Goal: Task Accomplishment & Management: Use online tool/utility

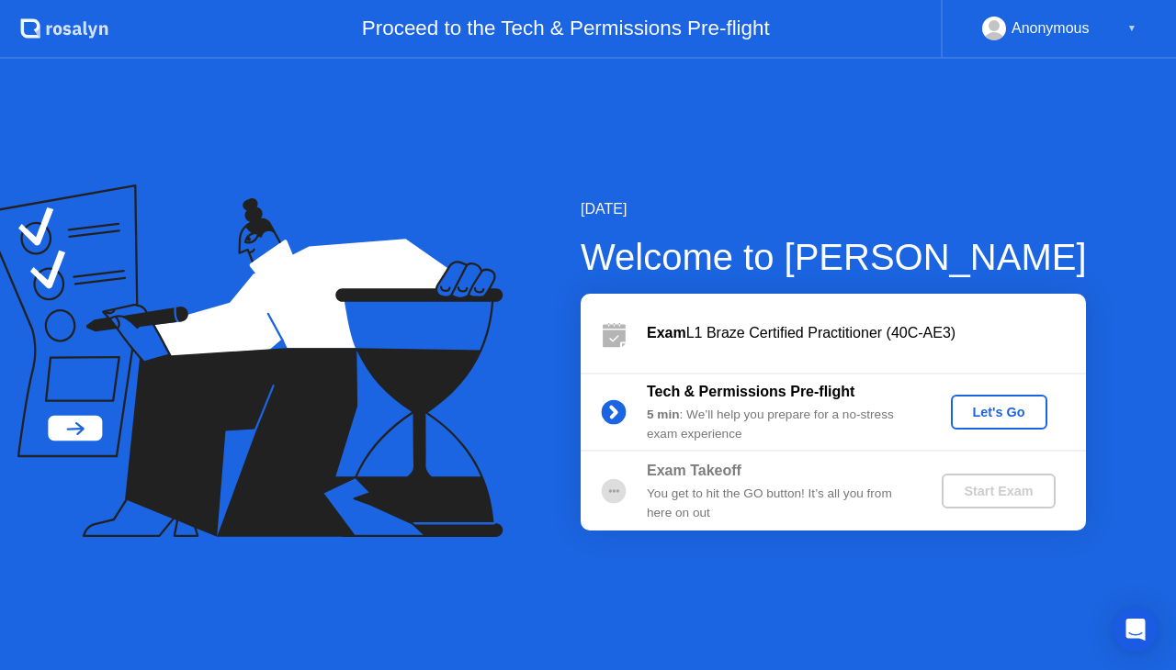
click at [986, 406] on div "Let's Go" at bounding box center [999, 412] width 82 height 15
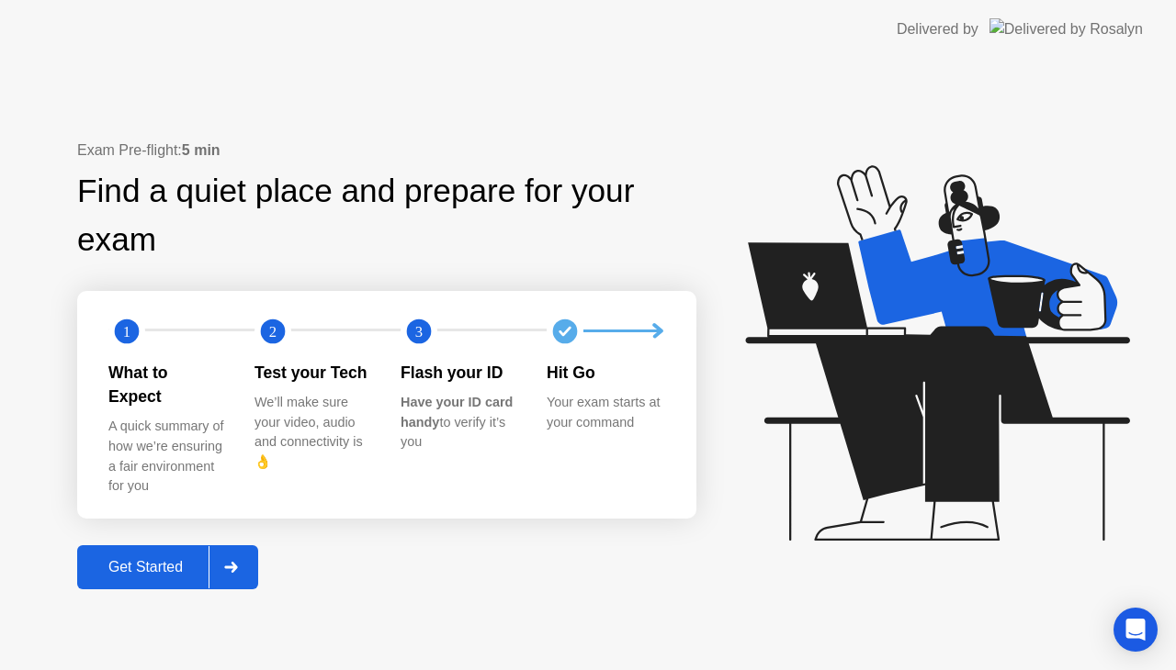
click at [192, 546] on button "Get Started" at bounding box center [167, 568] width 181 height 44
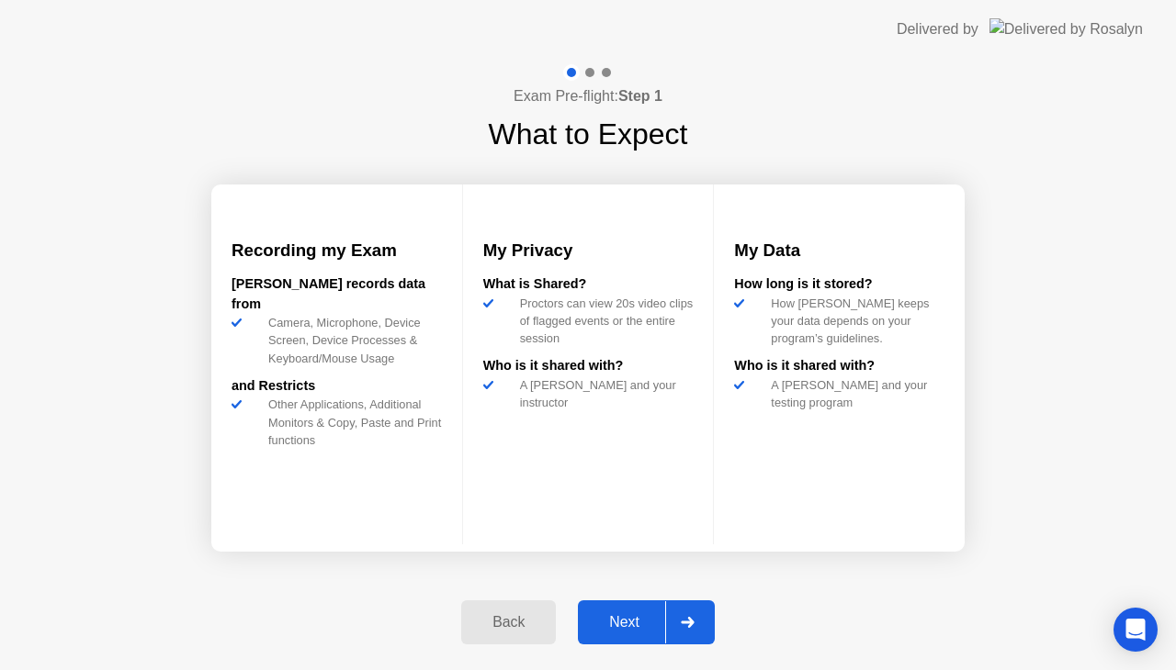
click at [595, 614] on div "Next" at bounding box center [624, 622] width 82 height 17
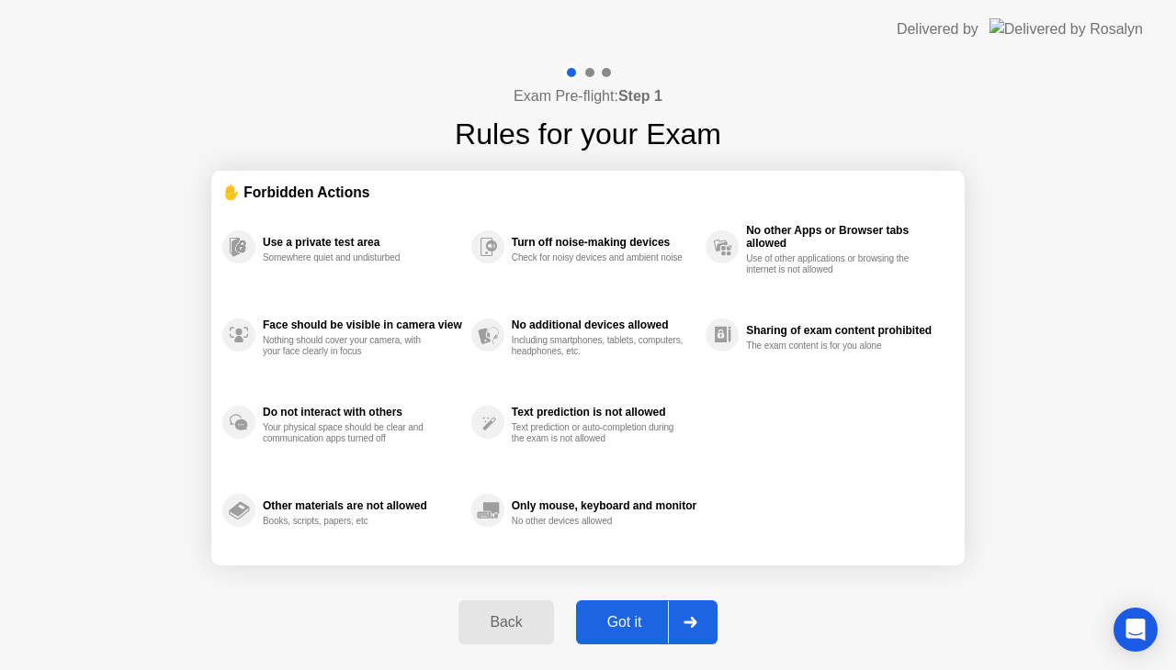
click at [604, 614] on div "Got it" at bounding box center [624, 622] width 86 height 17
select select "**********"
select select "*******"
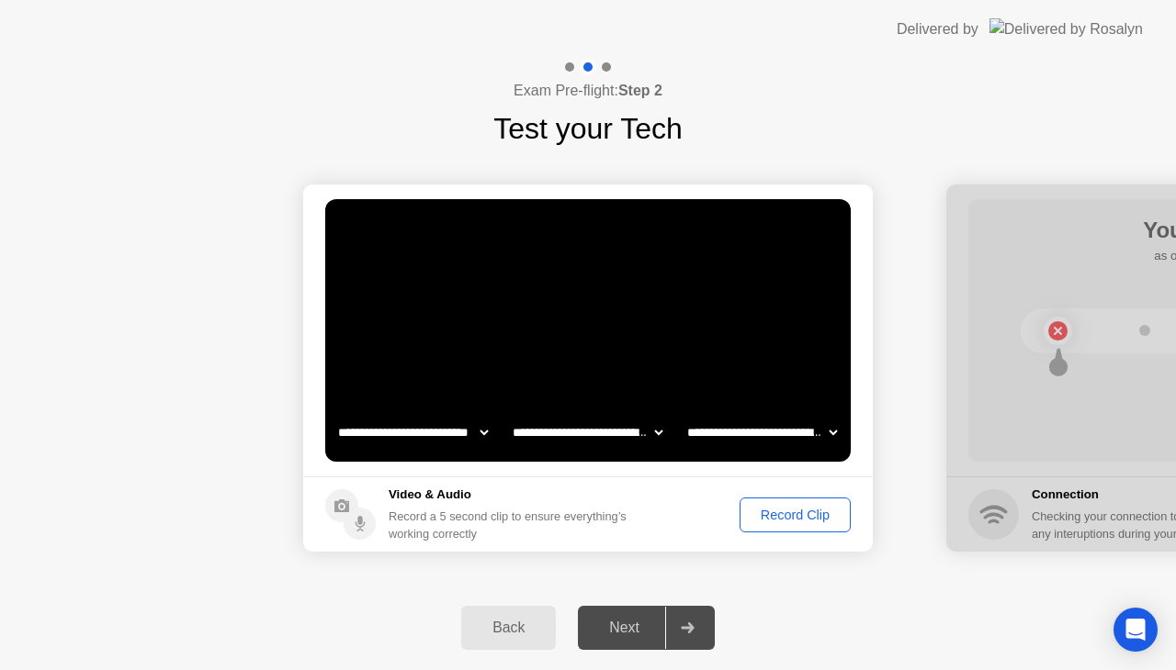
click at [784, 510] on div "Record Clip" at bounding box center [795, 515] width 98 height 15
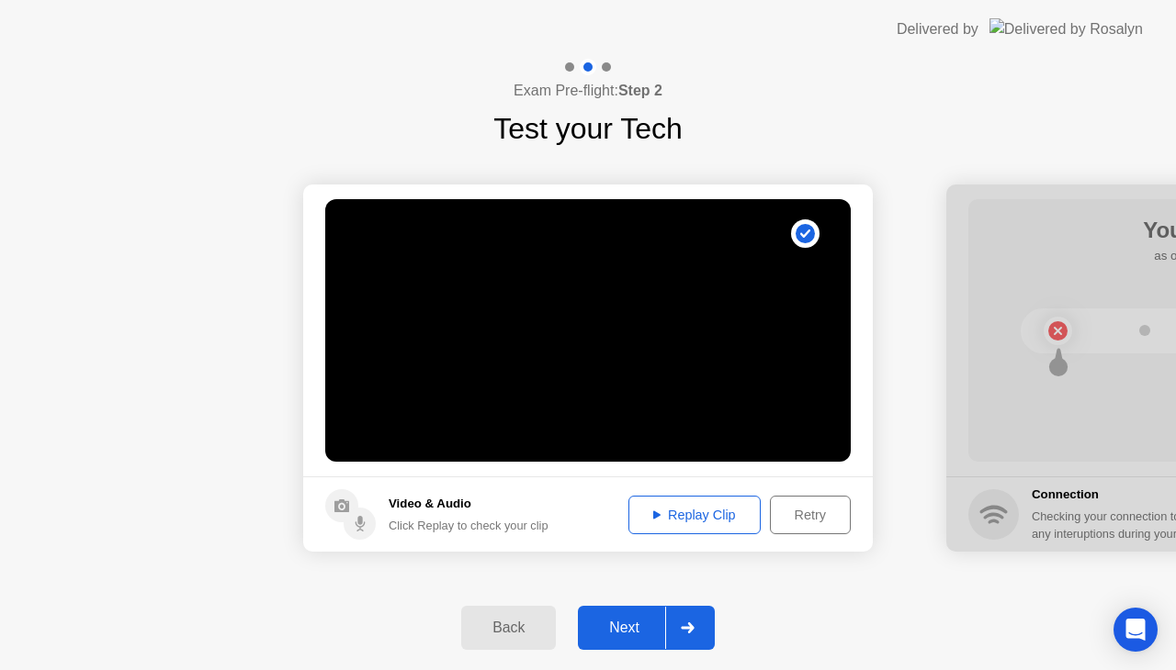
click at [807, 509] on div "Retry" at bounding box center [810, 515] width 68 height 15
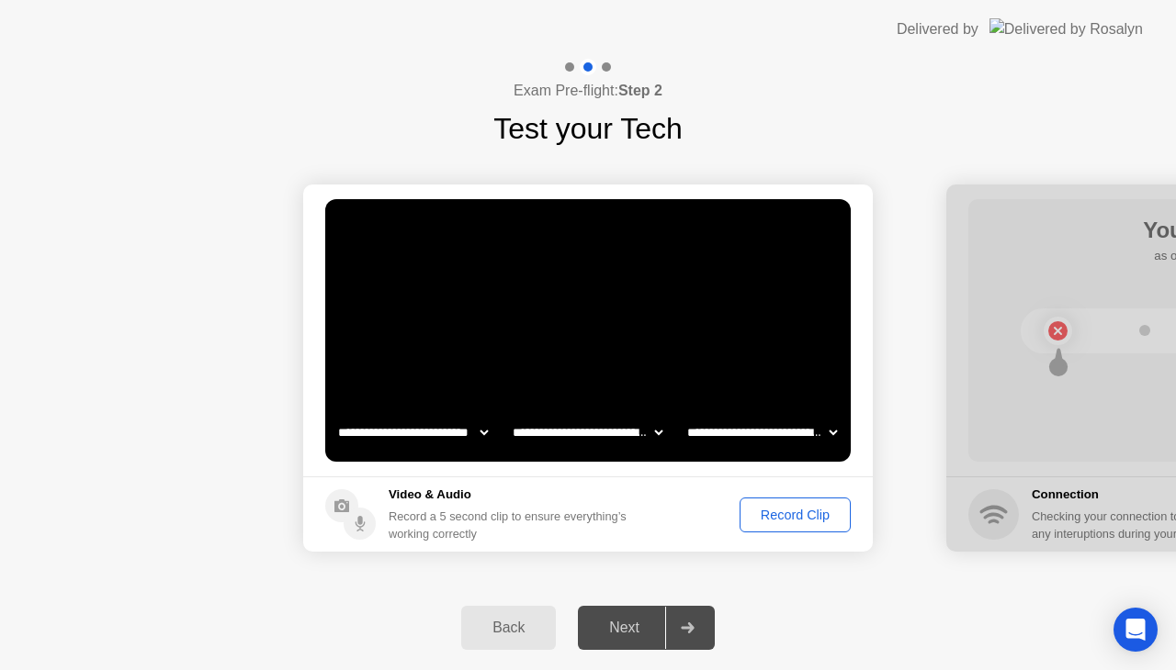
click at [772, 523] on div "Record Clip" at bounding box center [795, 515] width 98 height 15
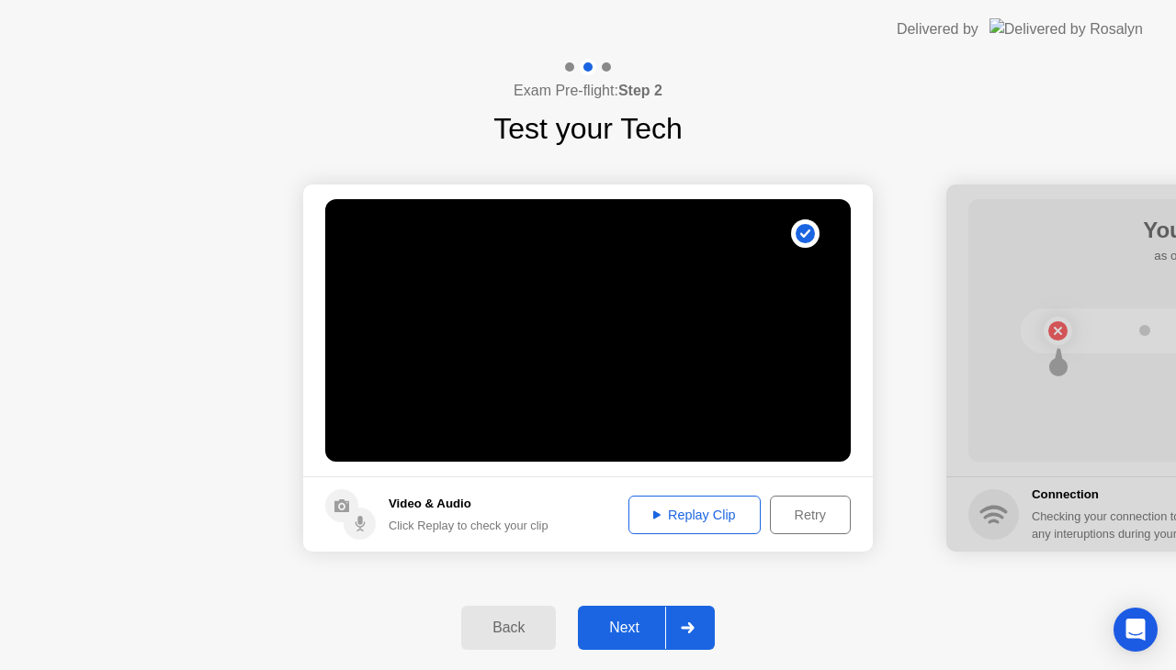
click at [814, 518] on div "Retry" at bounding box center [810, 515] width 68 height 15
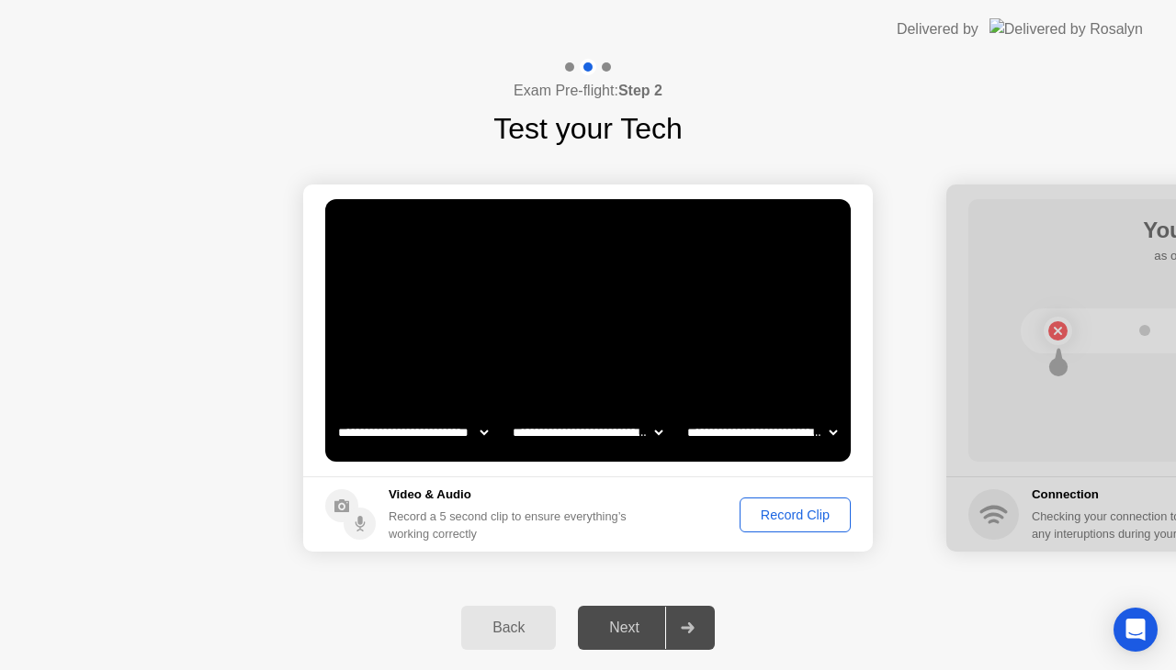
click at [814, 518] on div "Record Clip" at bounding box center [795, 515] width 98 height 15
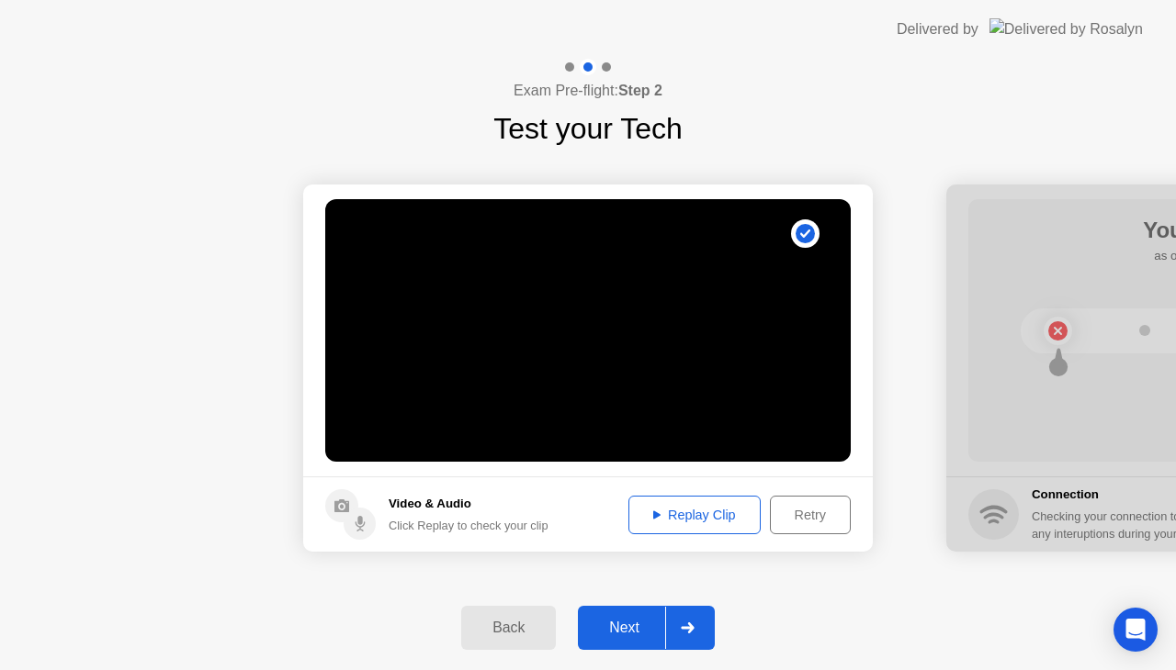
click at [637, 620] on div "Next" at bounding box center [624, 628] width 82 height 17
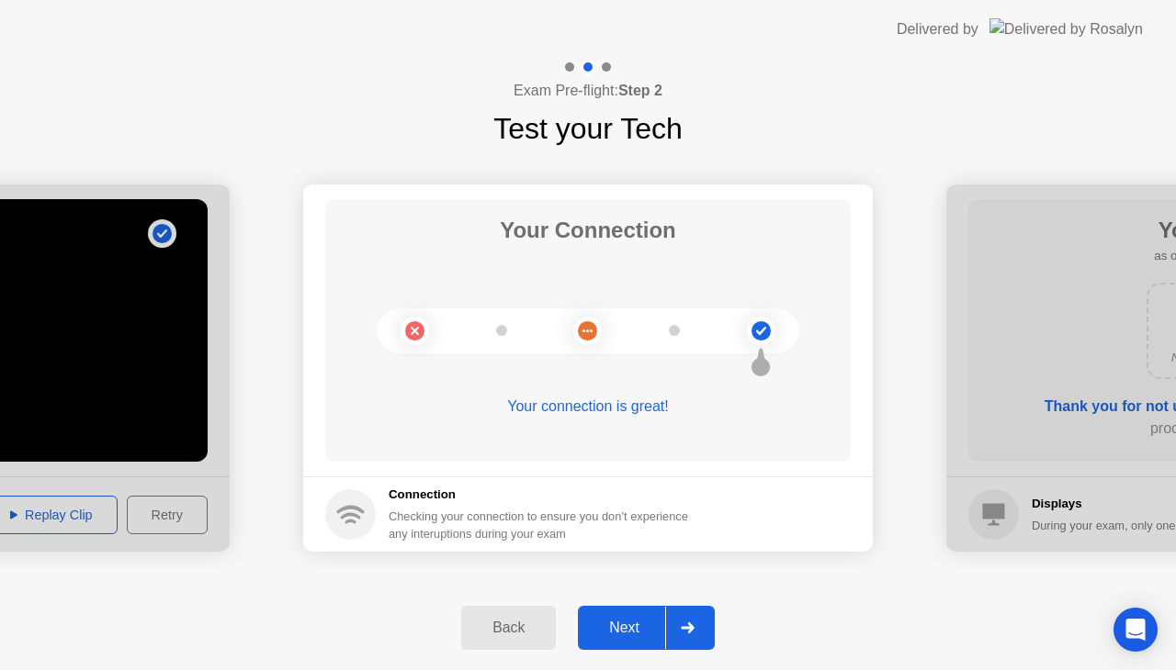
click at [634, 620] on div "Next" at bounding box center [624, 628] width 82 height 17
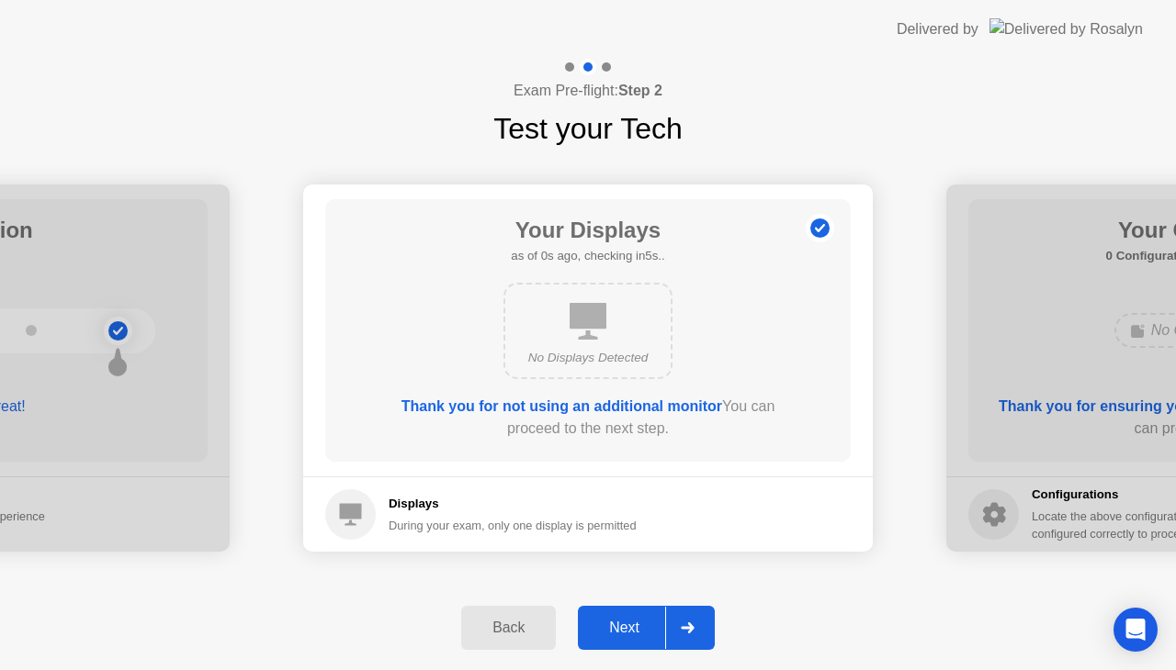
click at [638, 620] on div "Next" at bounding box center [624, 628] width 82 height 17
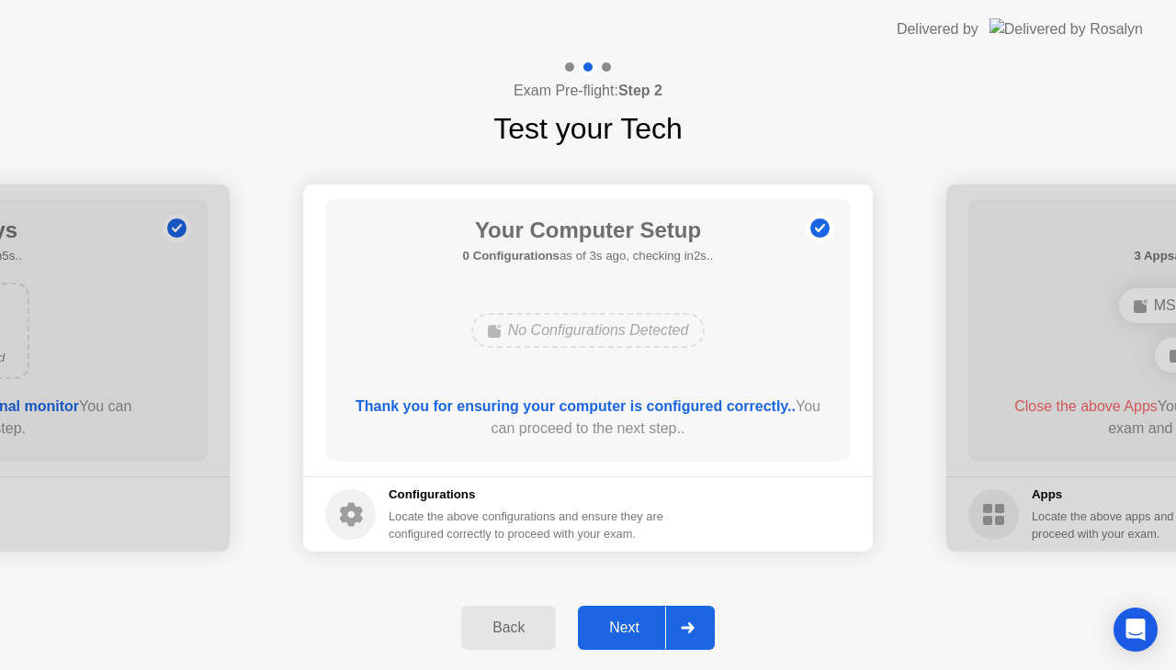
click at [634, 615] on button "Next" at bounding box center [646, 628] width 137 height 44
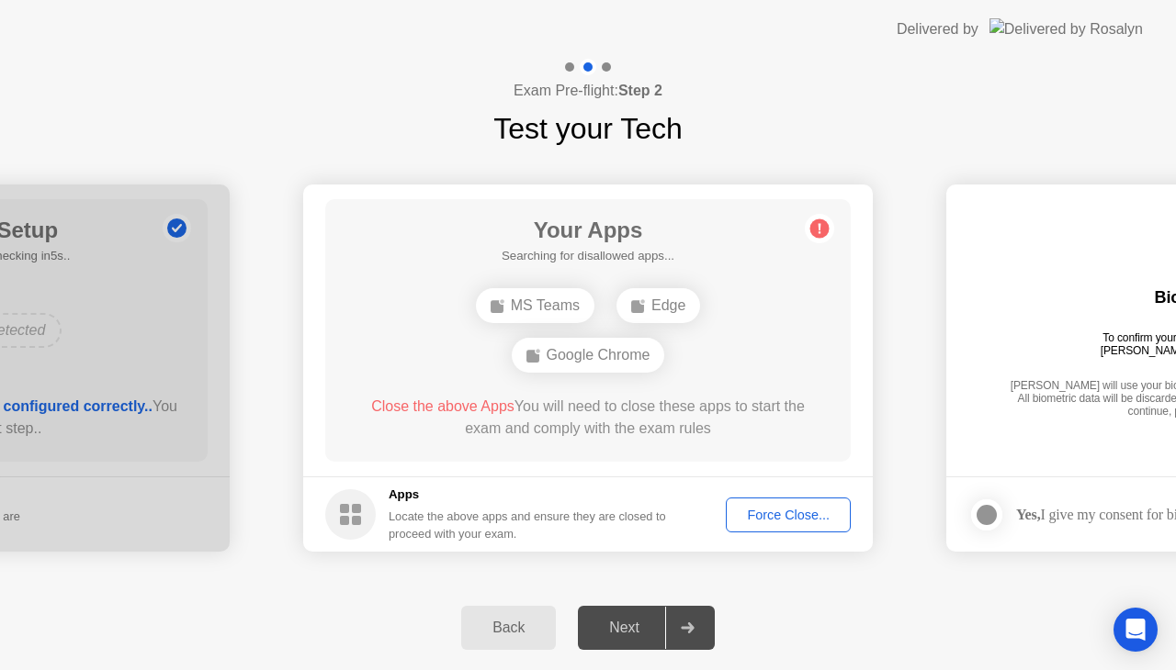
click at [479, 409] on span "Close the above Apps" at bounding box center [442, 407] width 143 height 16
click at [767, 518] on div "Force Close..." at bounding box center [788, 515] width 112 height 15
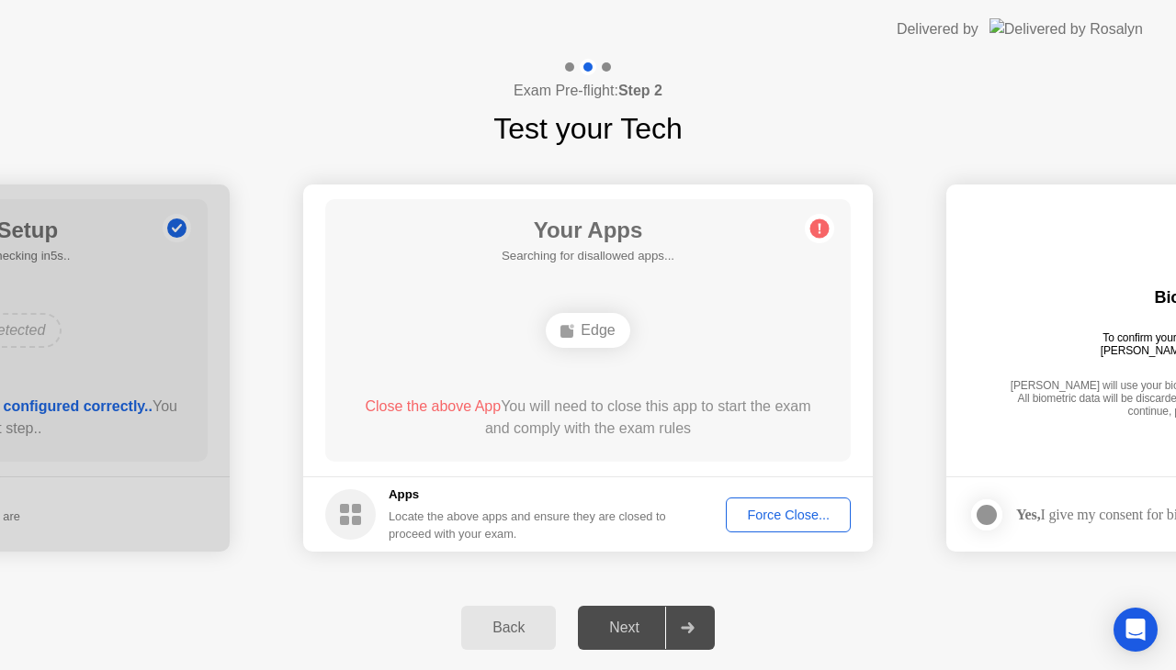
click at [751, 364] on div "Your Apps Searching for disallowed apps... Edge Close the above App You will ne…" at bounding box center [587, 330] width 525 height 263
click at [779, 509] on div "Force Close..." at bounding box center [788, 515] width 112 height 15
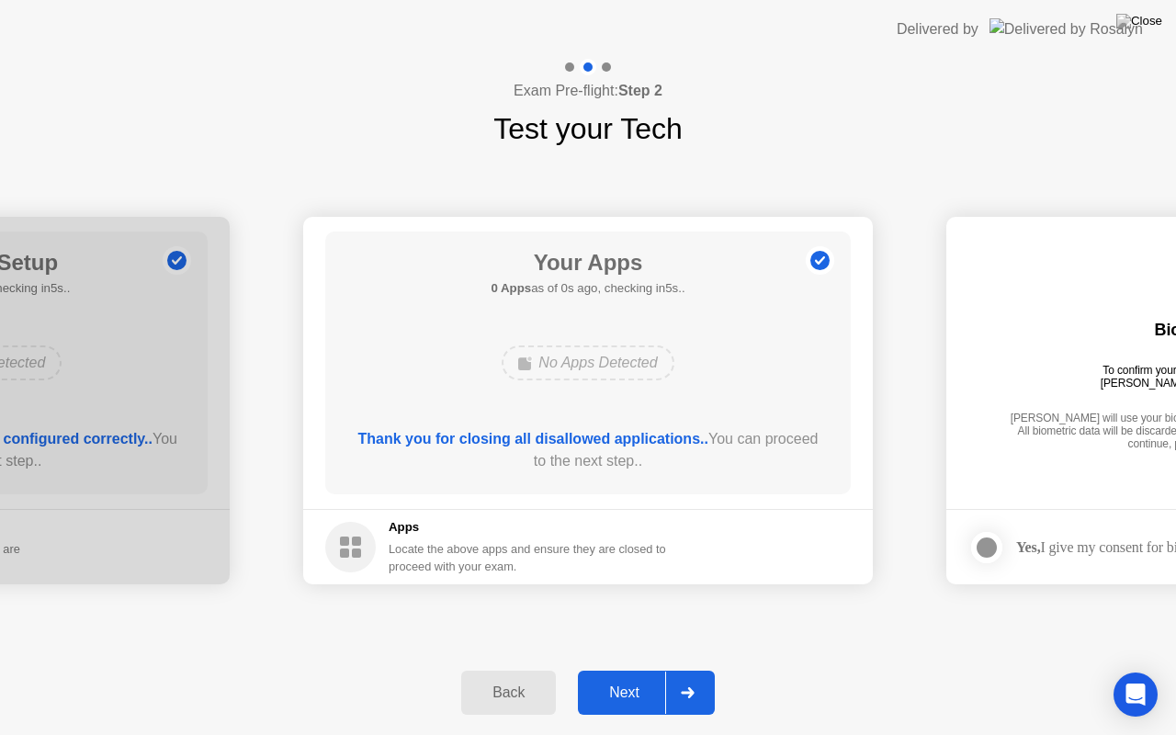
click at [705, 457] on div "Thank you for closing all disallowed applications.. You can proceed to the next…" at bounding box center [588, 450] width 473 height 44
click at [638, 670] on div "Next" at bounding box center [624, 692] width 82 height 17
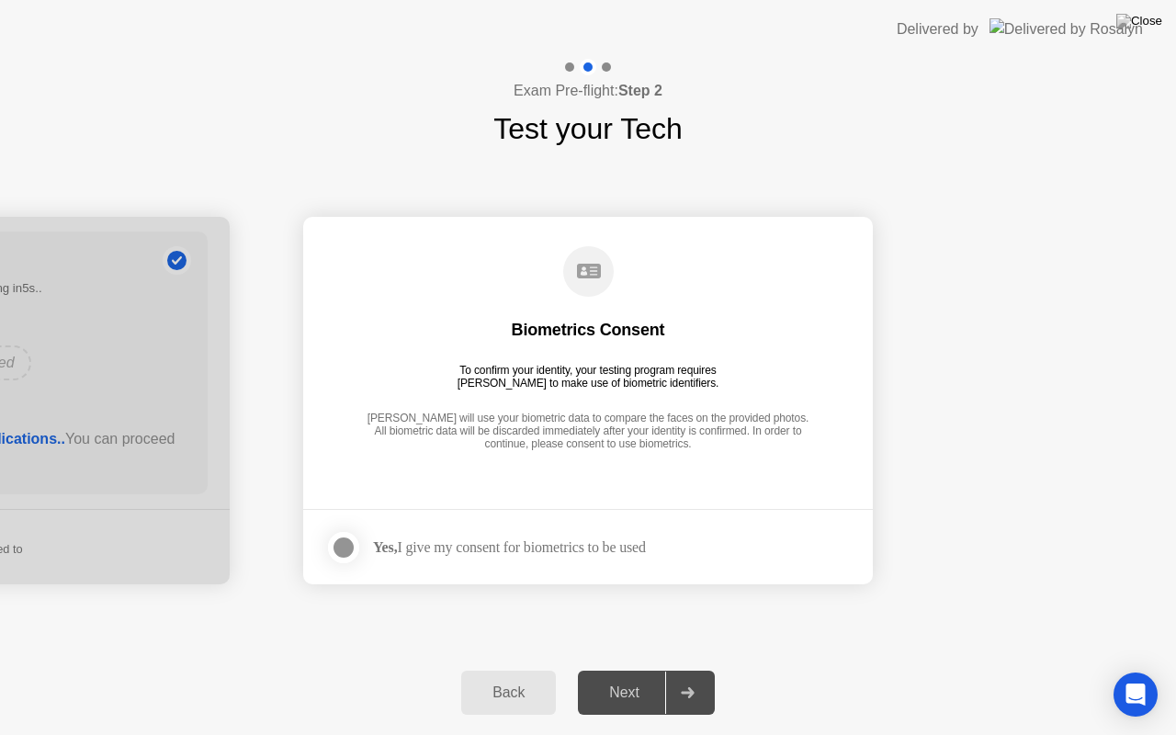
click at [397, 539] on strong "Yes," at bounding box center [385, 547] width 24 height 16
click at [339, 547] on div at bounding box center [343, 547] width 22 height 22
click at [621, 670] on button "Next" at bounding box center [646, 692] width 137 height 44
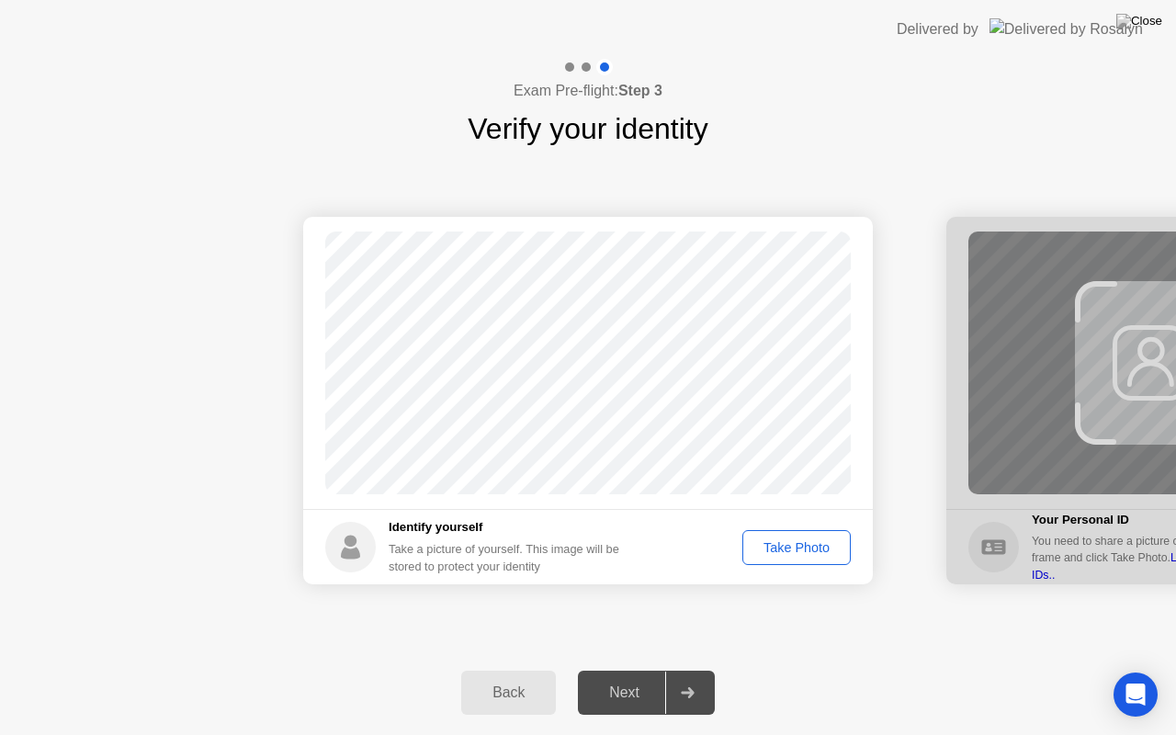
click at [768, 545] on div "Take Photo" at bounding box center [797, 547] width 96 height 15
click at [643, 670] on div "Next" at bounding box center [624, 692] width 82 height 17
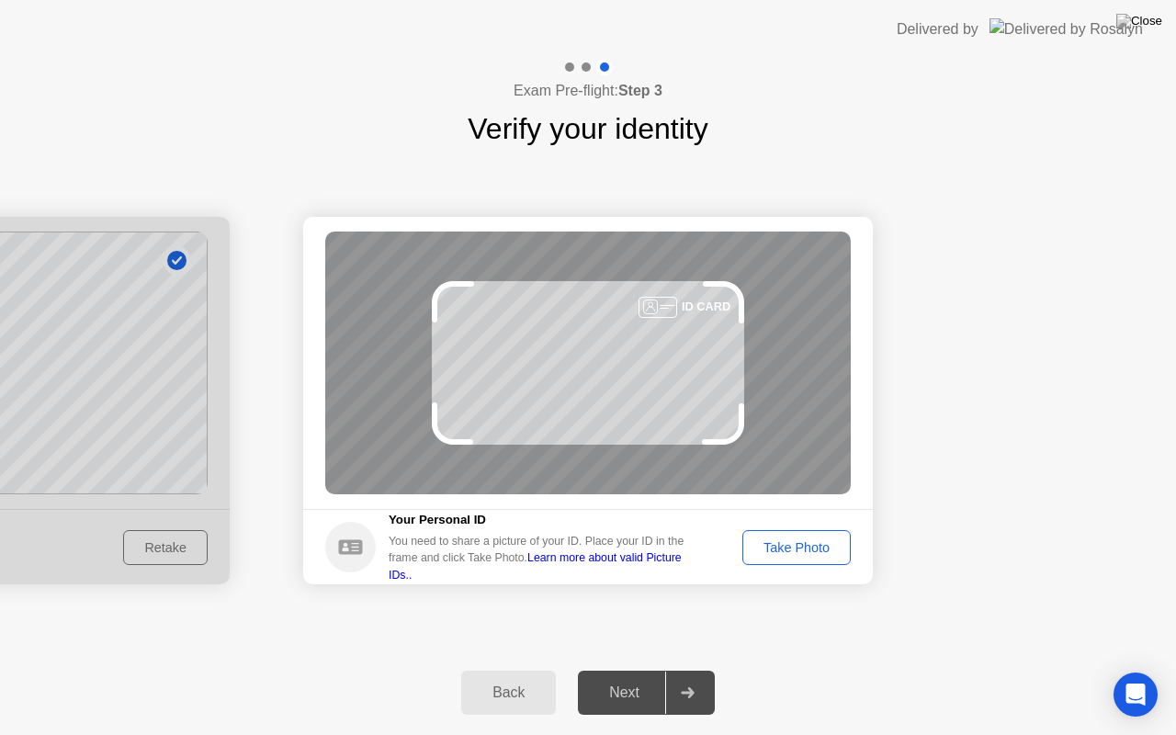
click at [820, 559] on button "Take Photo" at bounding box center [796, 547] width 108 height 35
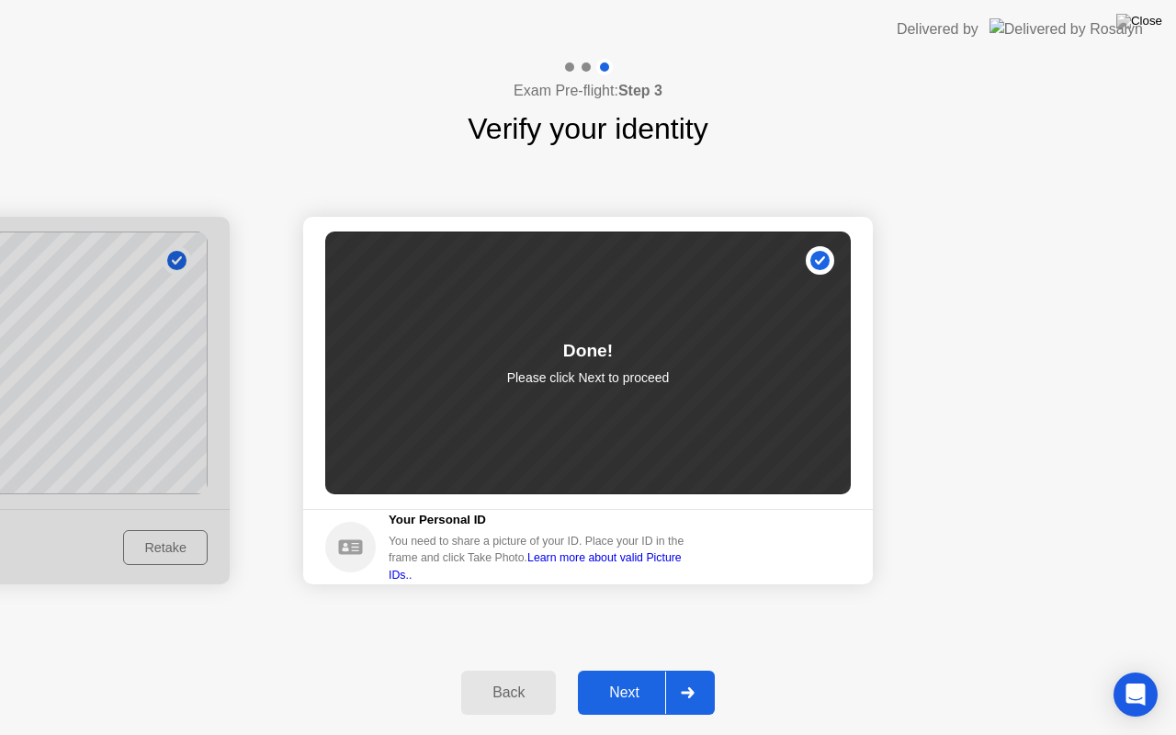
click at [632, 670] on button "Next" at bounding box center [646, 692] width 137 height 44
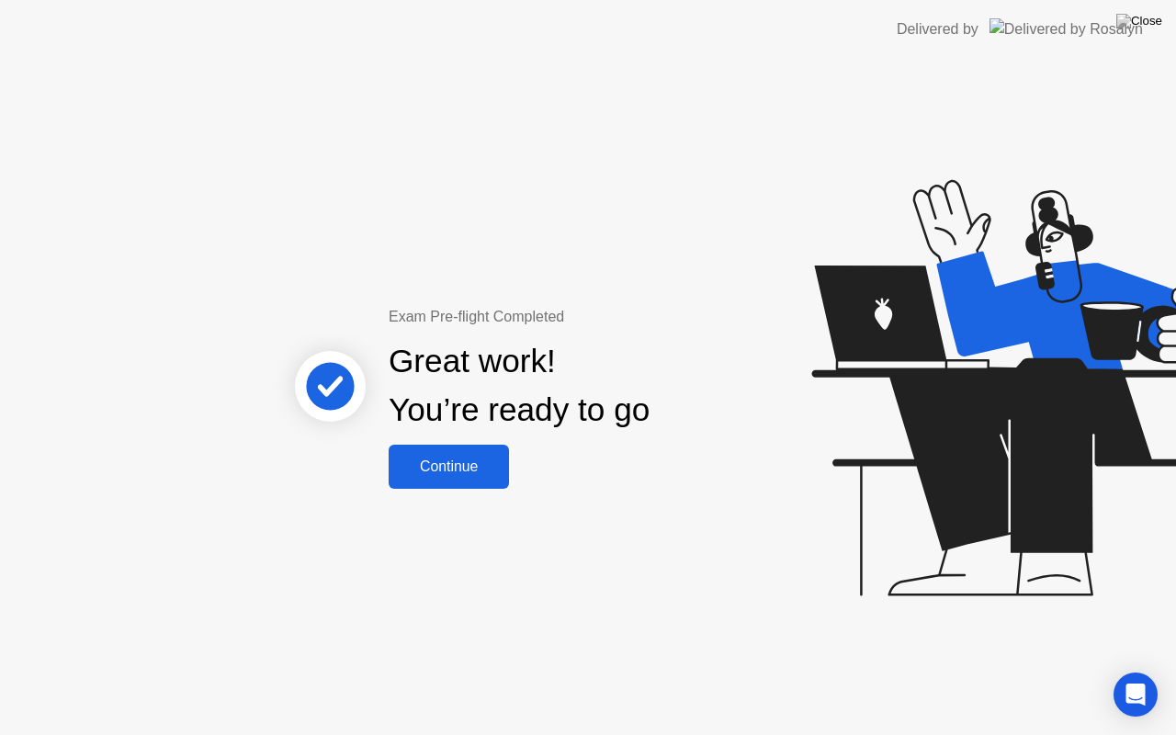
click at [430, 432] on div "Great work! You’re ready to go" at bounding box center [519, 385] width 261 height 97
click at [452, 467] on div "Continue" at bounding box center [448, 466] width 109 height 17
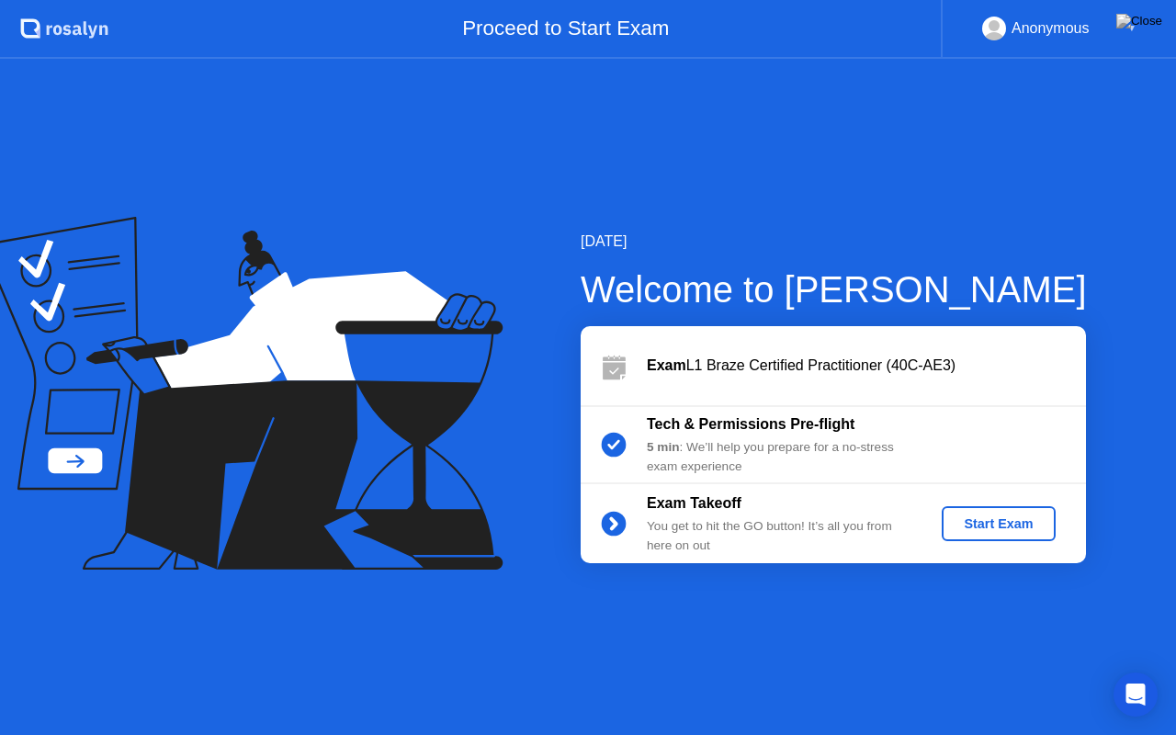
click at [982, 546] on div "Exam Takeoff You get to hit the GO button! It’s all you from here on out Start …" at bounding box center [832, 523] width 505 height 79
click at [984, 529] on div "Start Exam" at bounding box center [998, 523] width 98 height 15
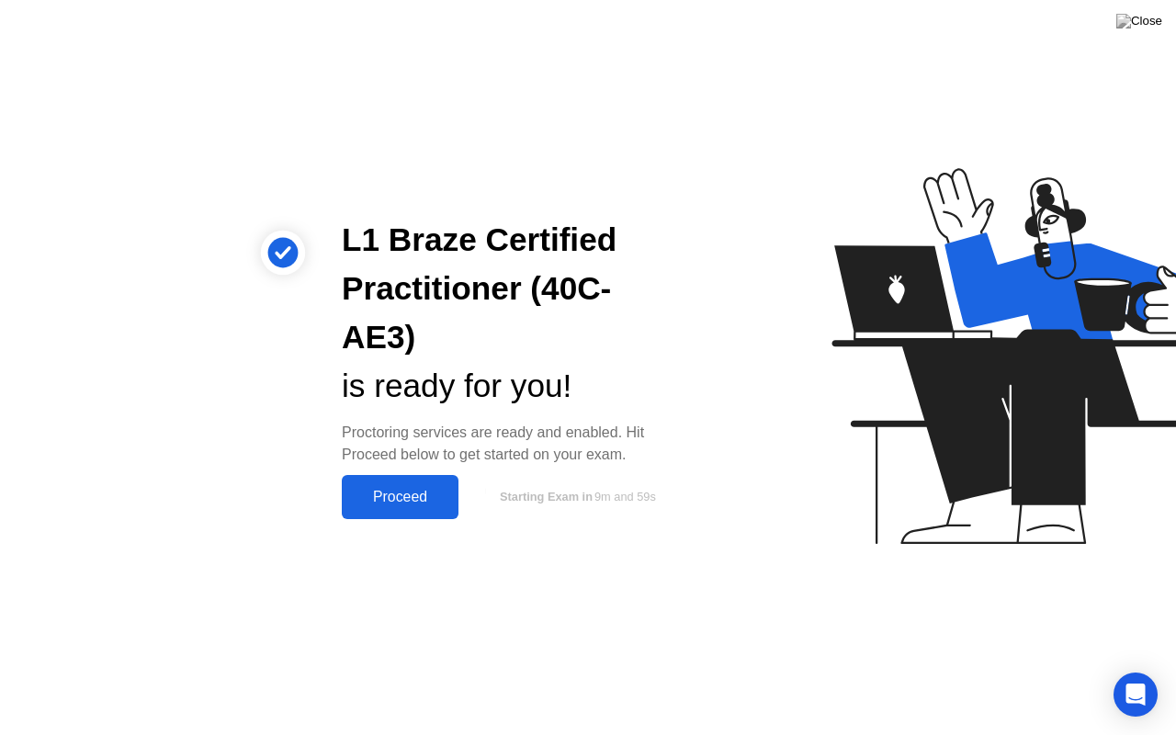
click at [416, 483] on button "Proceed" at bounding box center [400, 497] width 117 height 44
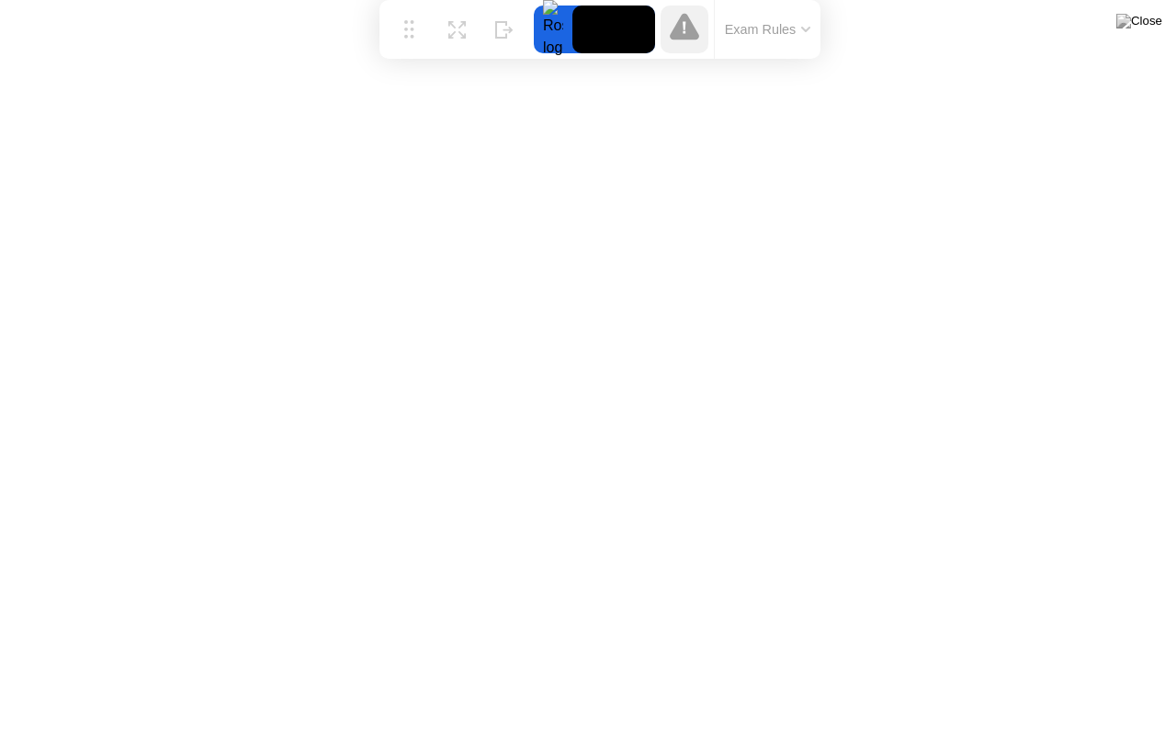
drag, startPoint x: 400, startPoint y: 696, endPoint x: 411, endPoint y: 0, distance: 696.3
click at [411, 0] on div "Move Expand Hide Exam Rules" at bounding box center [599, 29] width 441 height 59
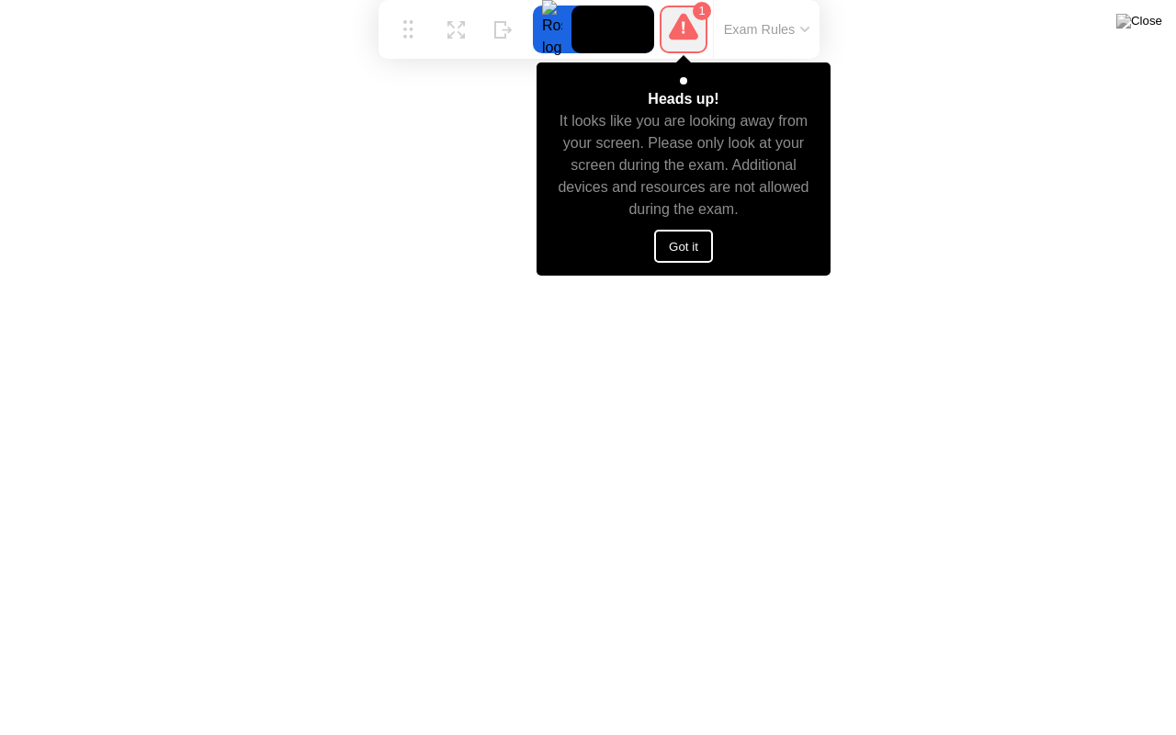
click at [706, 246] on button "Got it" at bounding box center [683, 246] width 59 height 33
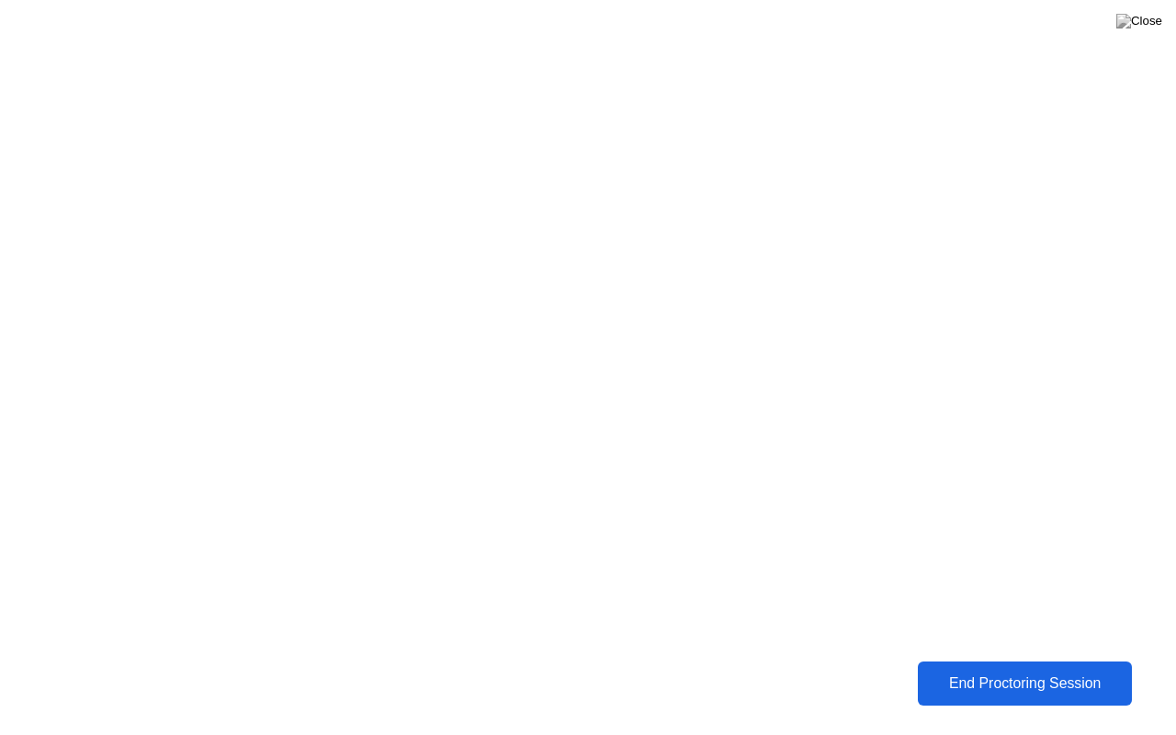
click at [997, 670] on div "End Proctoring Session" at bounding box center [1024, 683] width 204 height 17
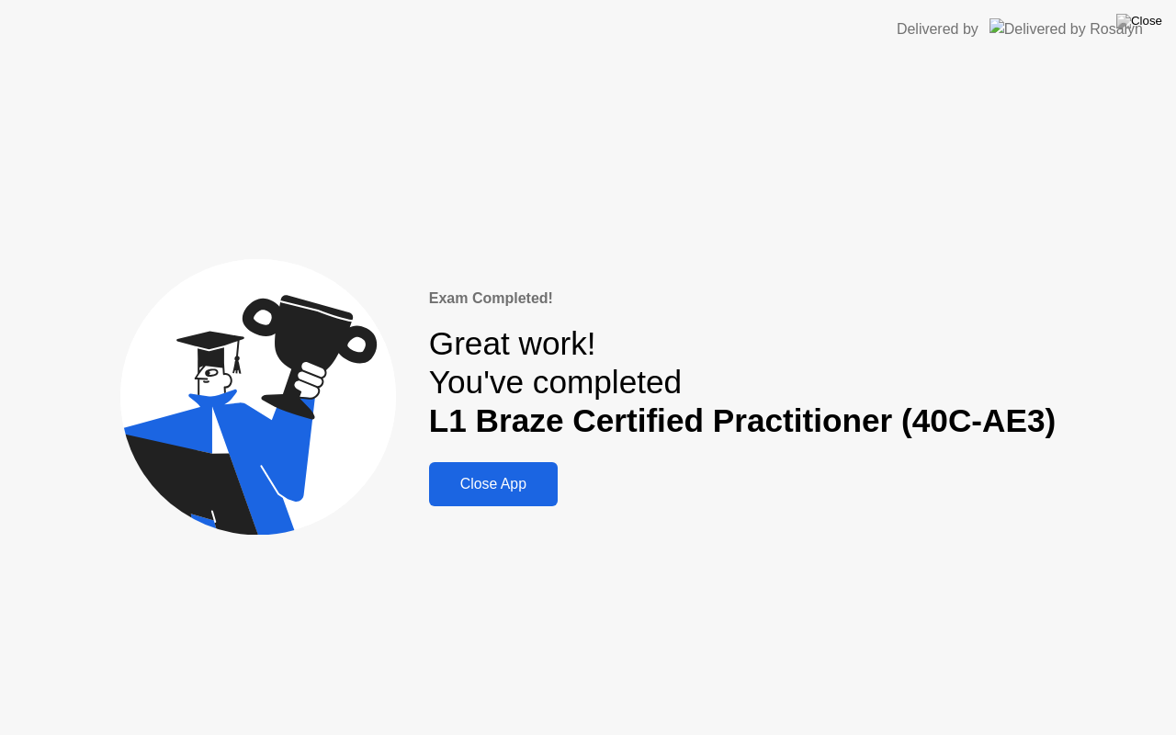
click at [505, 489] on div "Close App" at bounding box center [493, 484] width 118 height 17
